Goal: Information Seeking & Learning: Learn about a topic

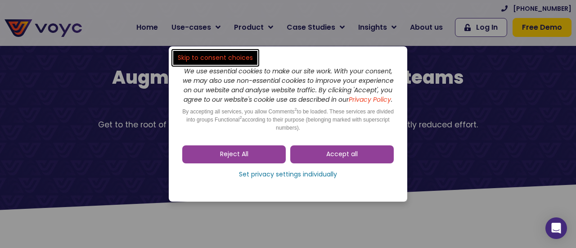
click at [227, 159] on span "Reject All" at bounding box center [234, 154] width 28 height 9
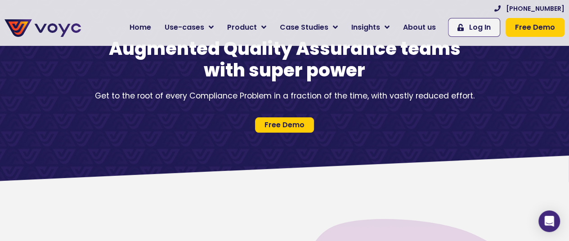
scroll to position [25, 7]
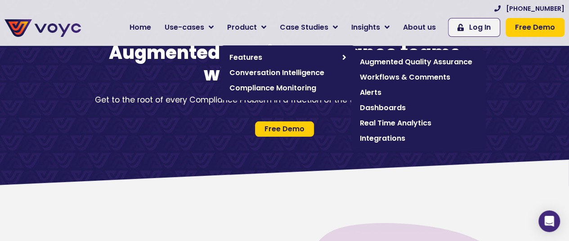
click at [444, 60] on span "Augmented Quality Assurance" at bounding box center [418, 62] width 117 height 11
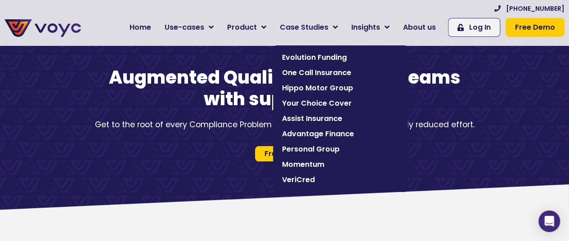
click at [319, 166] on span "Momentum" at bounding box center [340, 164] width 117 height 11
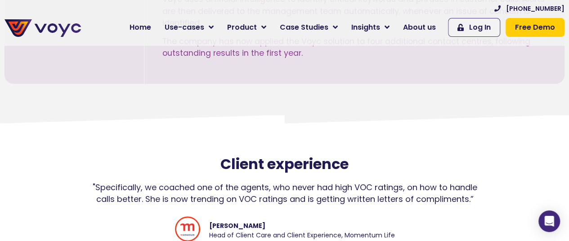
scroll to position [604, 0]
